Goal: Navigation & Orientation: Find specific page/section

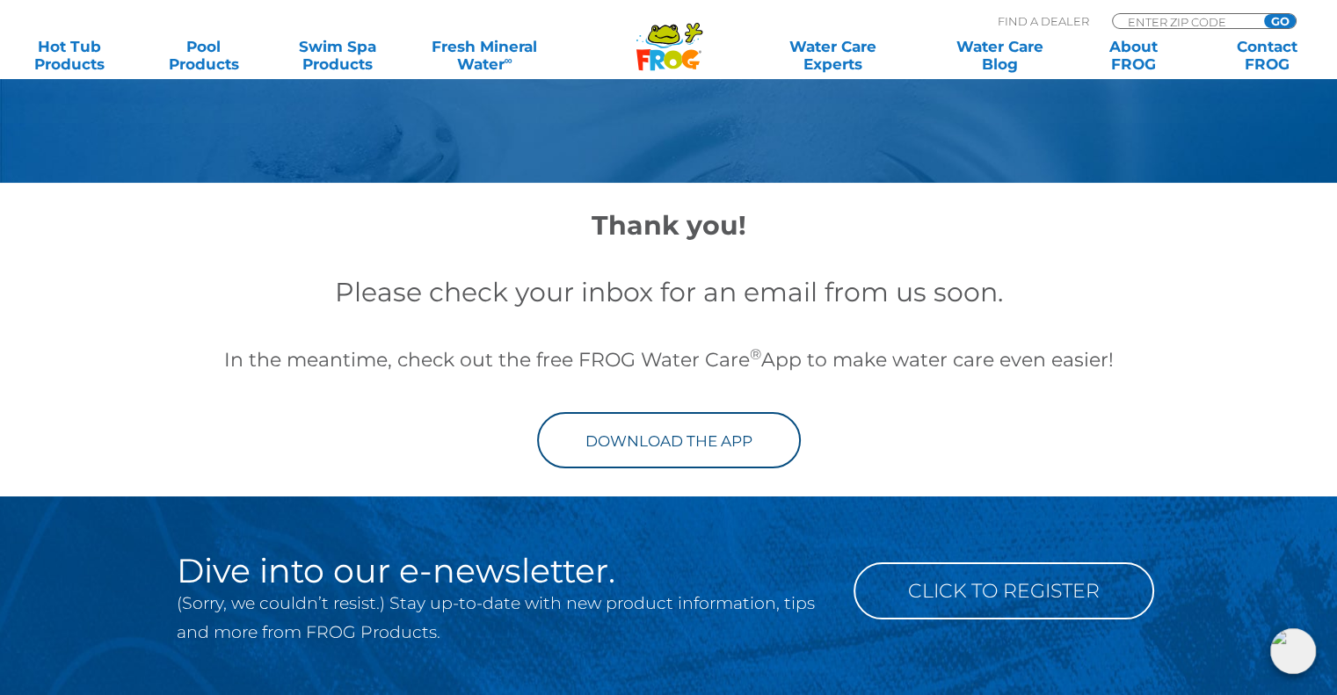
scroll to position [176, 0]
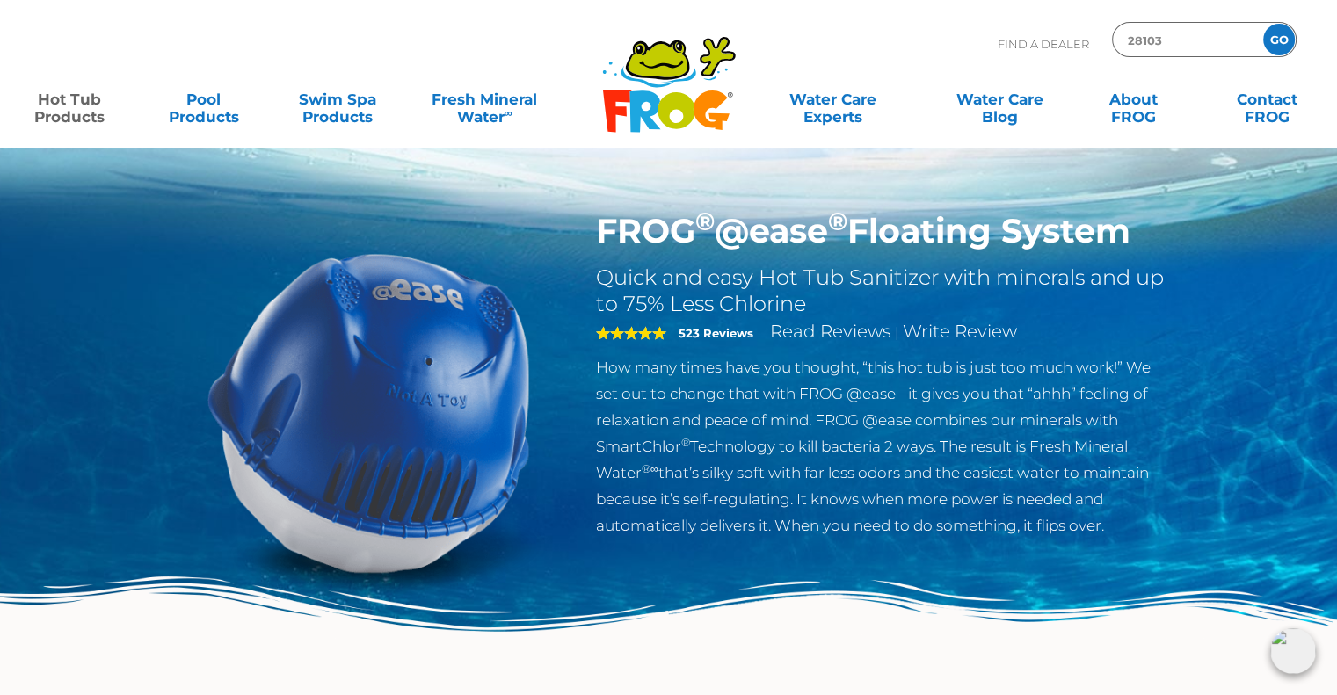
type input "28103"
click at [1263, 24] on input "GO" at bounding box center [1279, 40] width 32 height 32
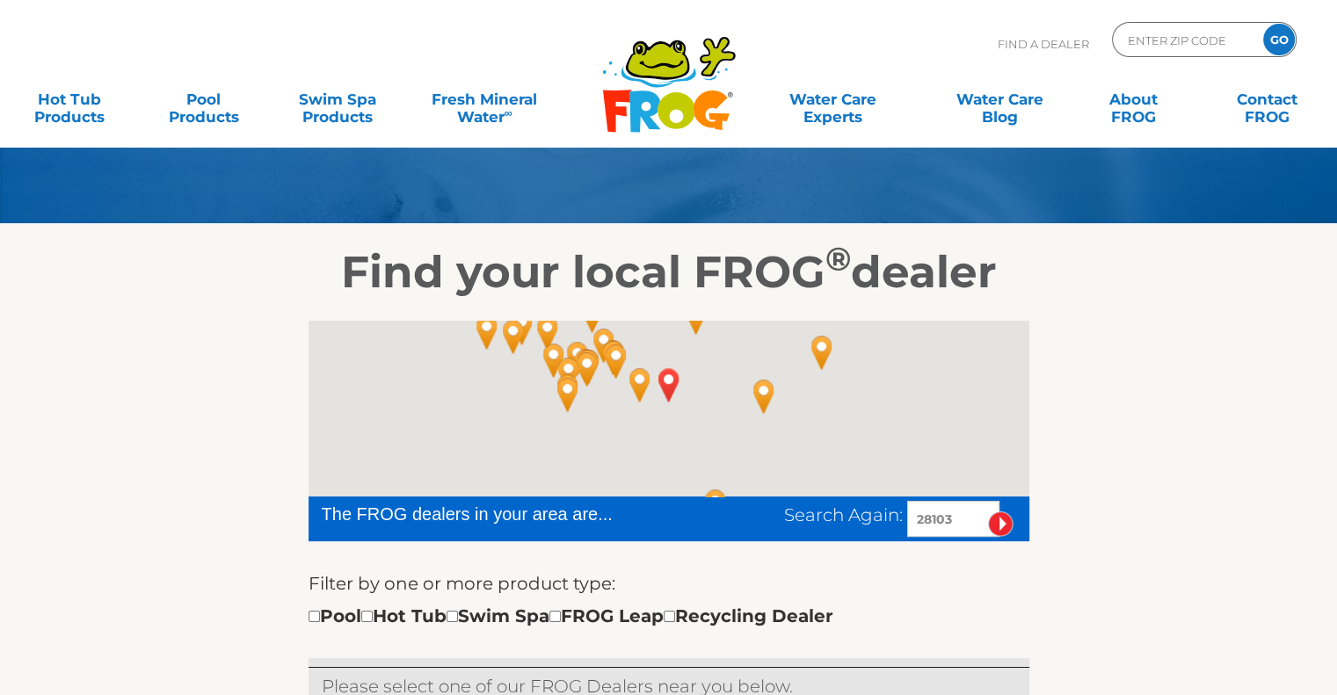
scroll to position [352, 0]
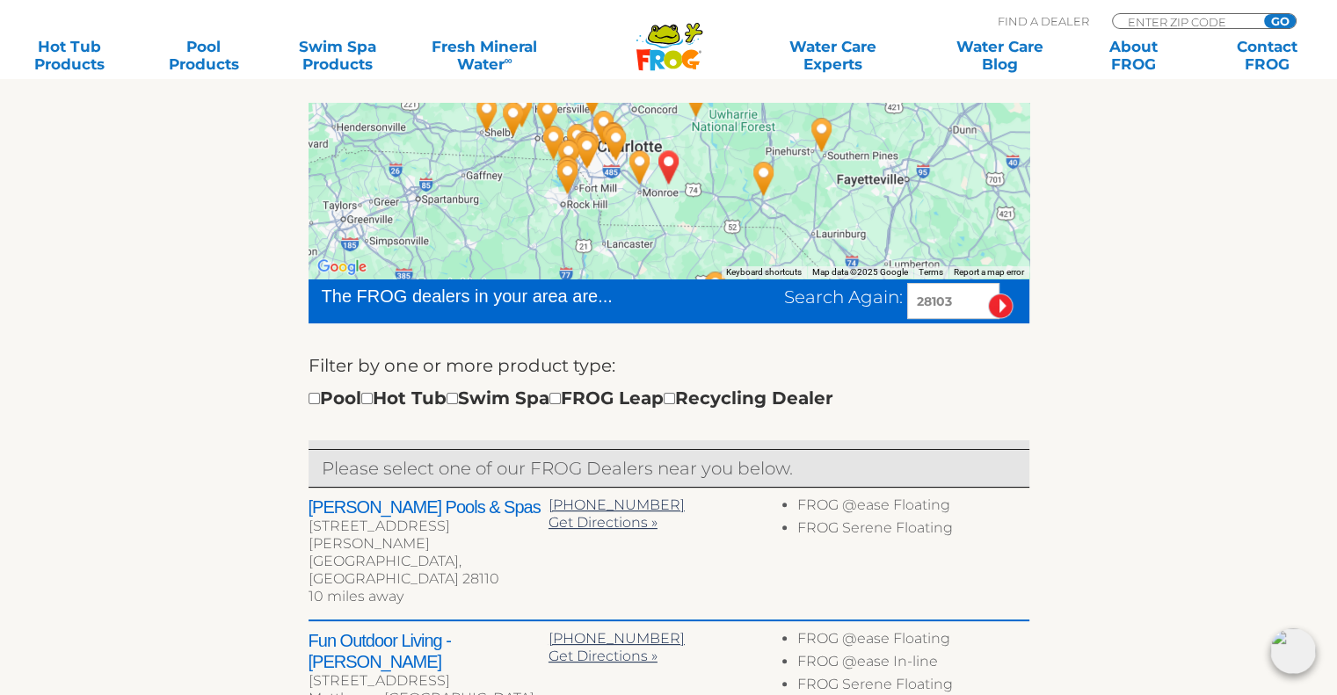
click at [321, 393] on div "Pool Hot Tub Swim Spa FROG Leap Recycling Dealer" at bounding box center [571, 398] width 525 height 28
click at [314, 396] on input "checkbox" at bounding box center [314, 398] width 11 height 11
checkbox input "true"
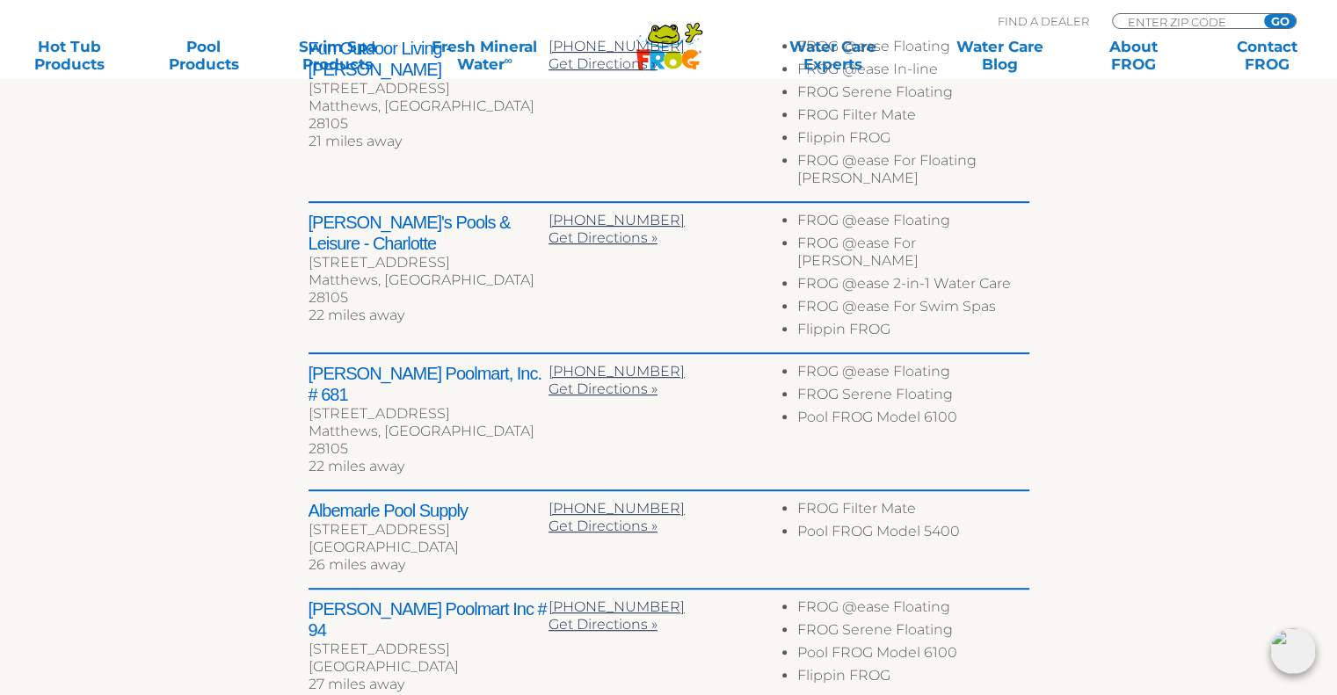
scroll to position [893, 0]
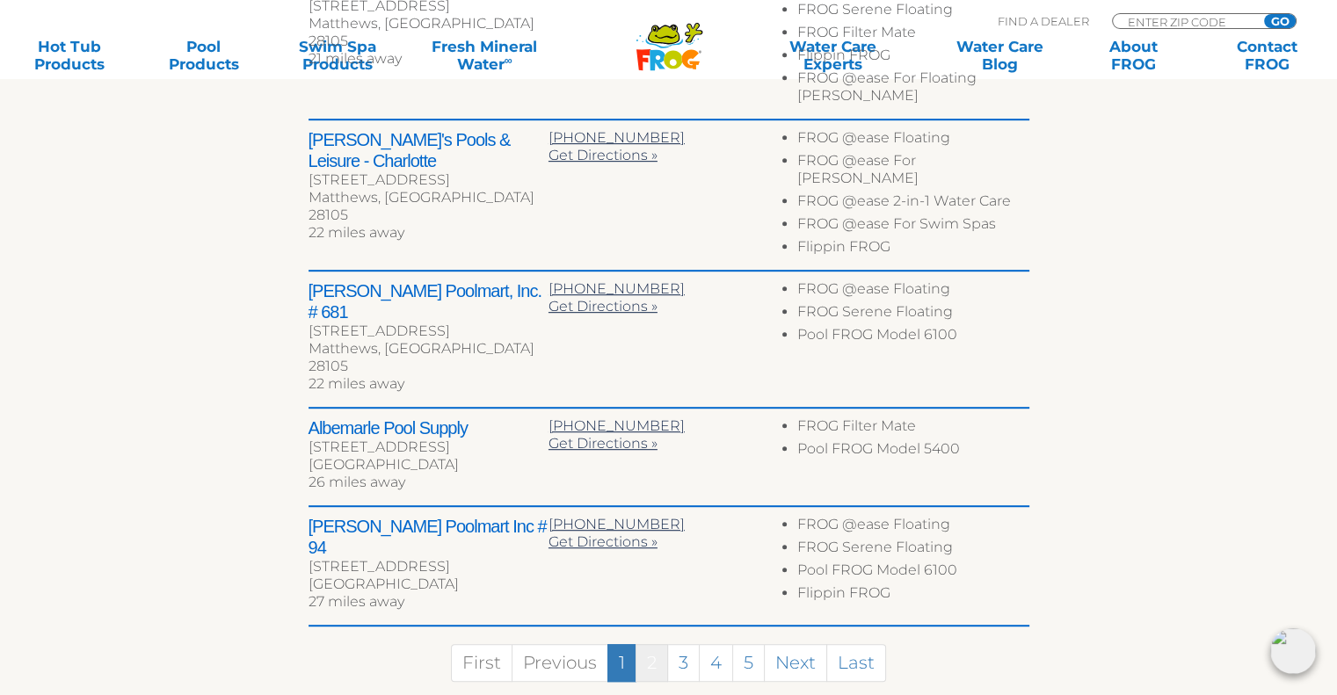
click at [657, 644] on link "2" at bounding box center [652, 663] width 33 height 38
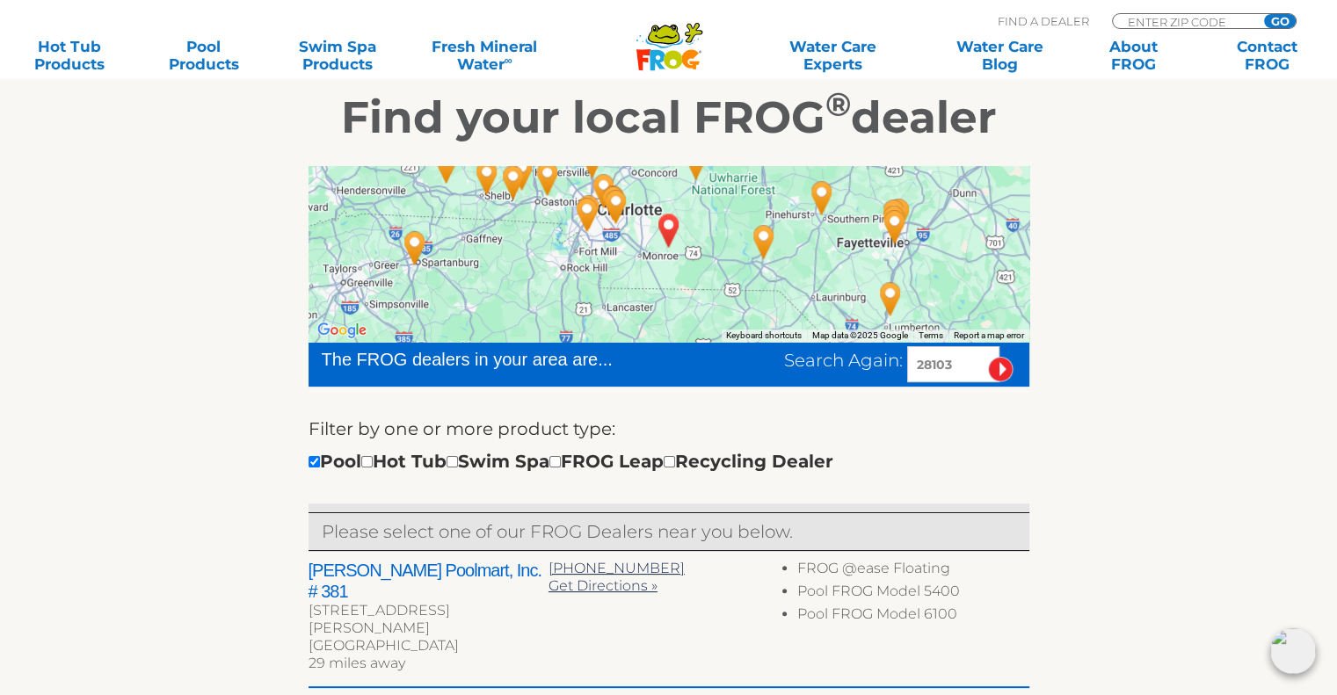
scroll to position [0, 0]
